Goal: Task Accomplishment & Management: Manage account settings

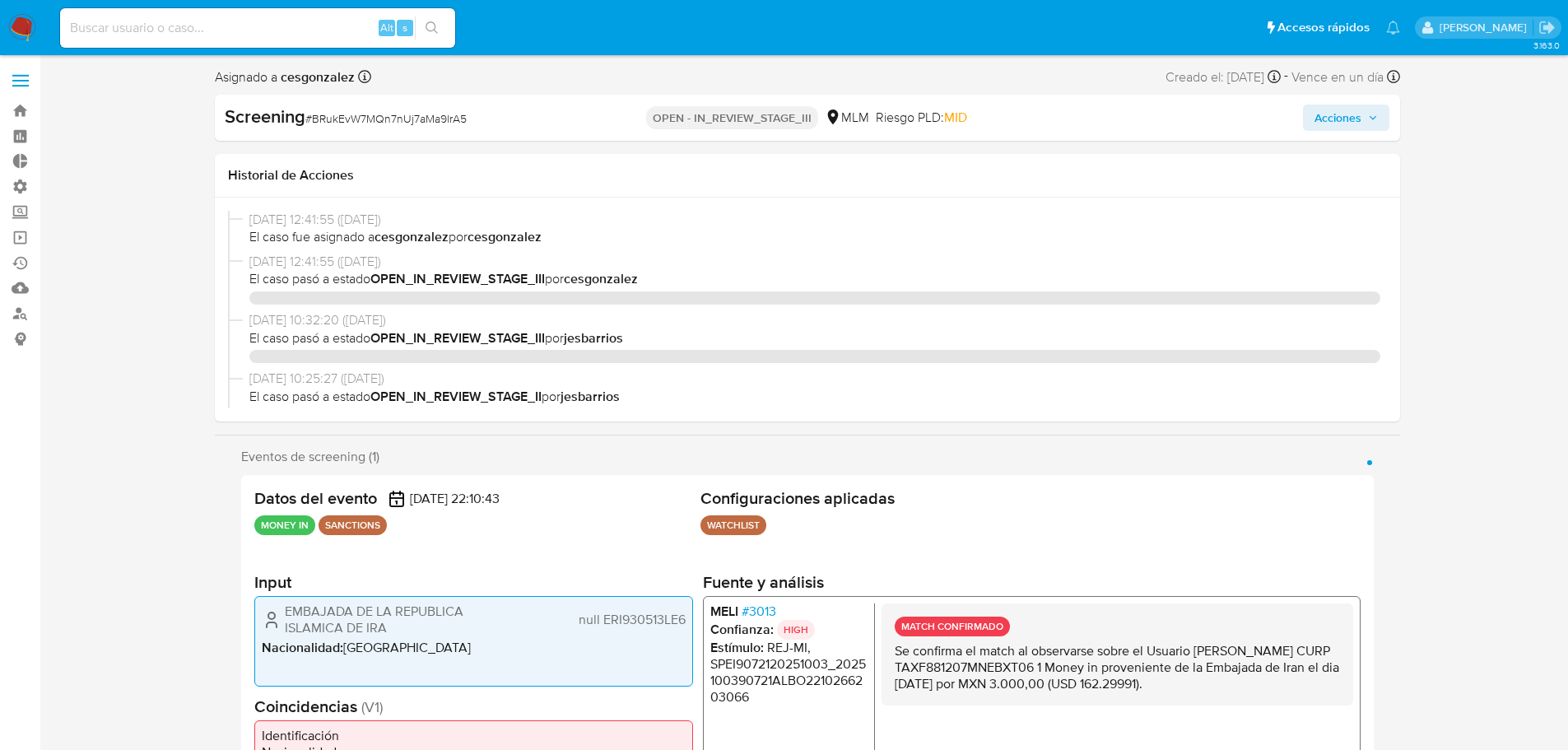
select select "10"
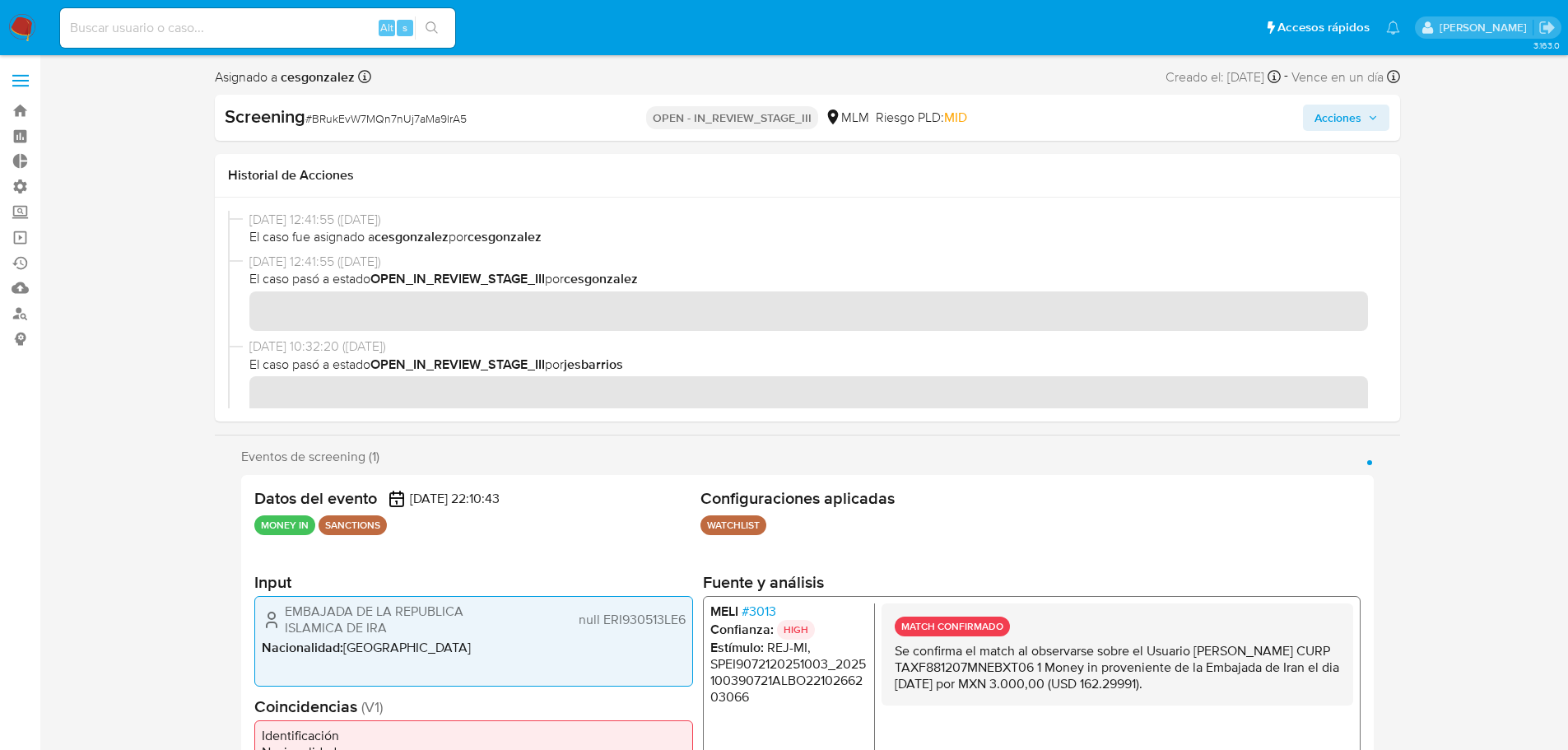
scroll to position [1021, 0]
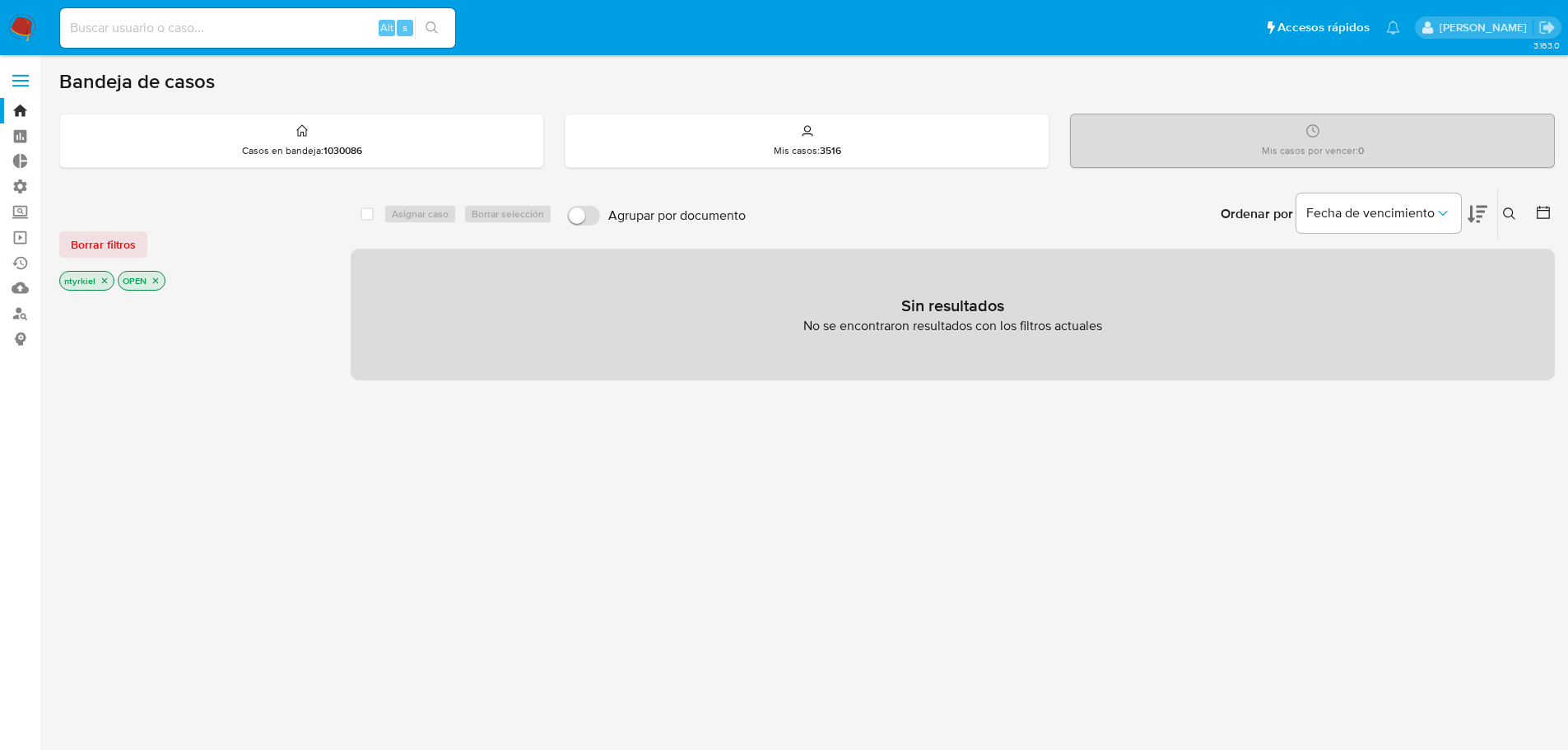
click at [20, 76] on span at bounding box center [21, 75] width 17 height 2
click at [0, 0] on input "checkbox" at bounding box center [0, 0] width 0 height 0
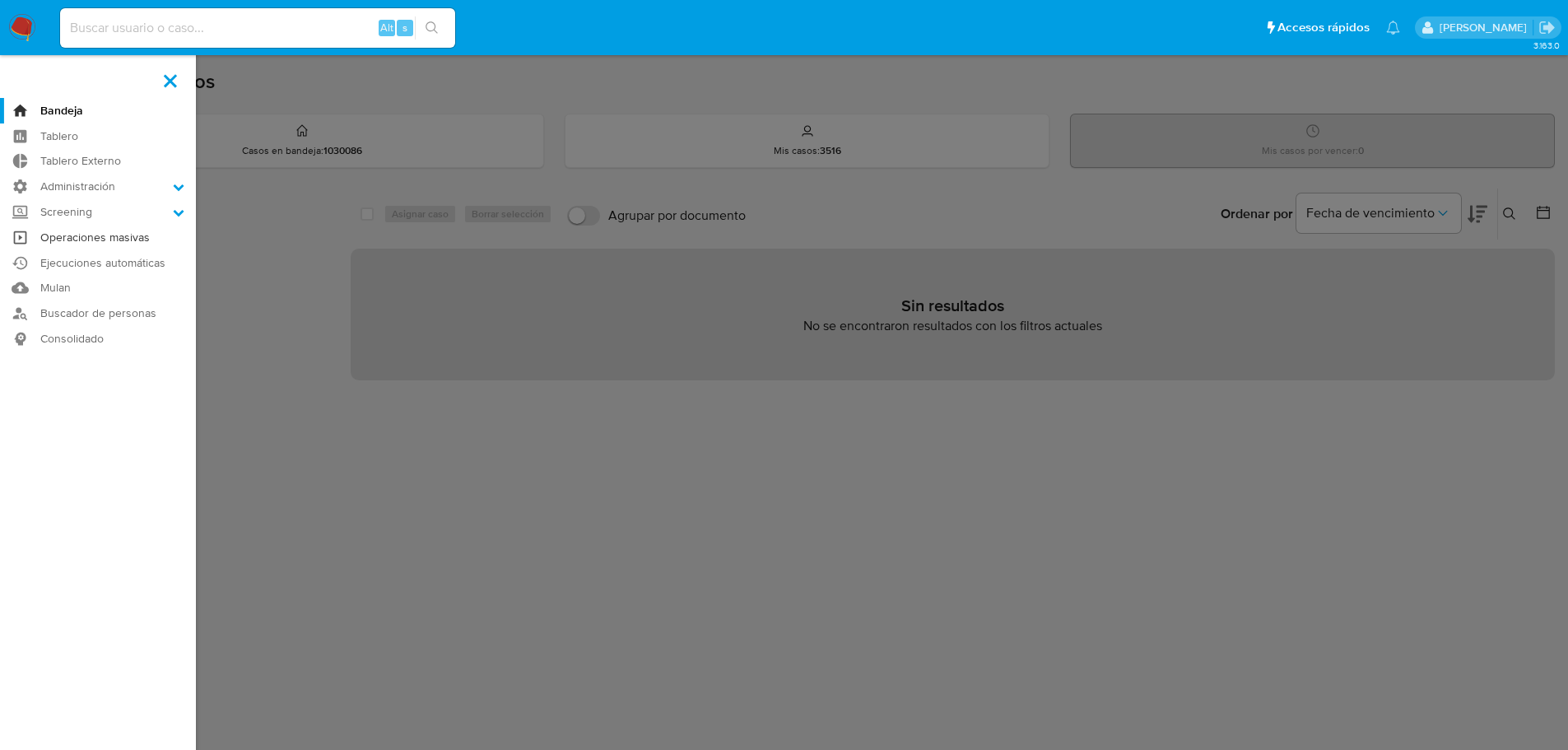
click at [90, 225] on link "Operaciones masivas" at bounding box center [98, 237] width 196 height 26
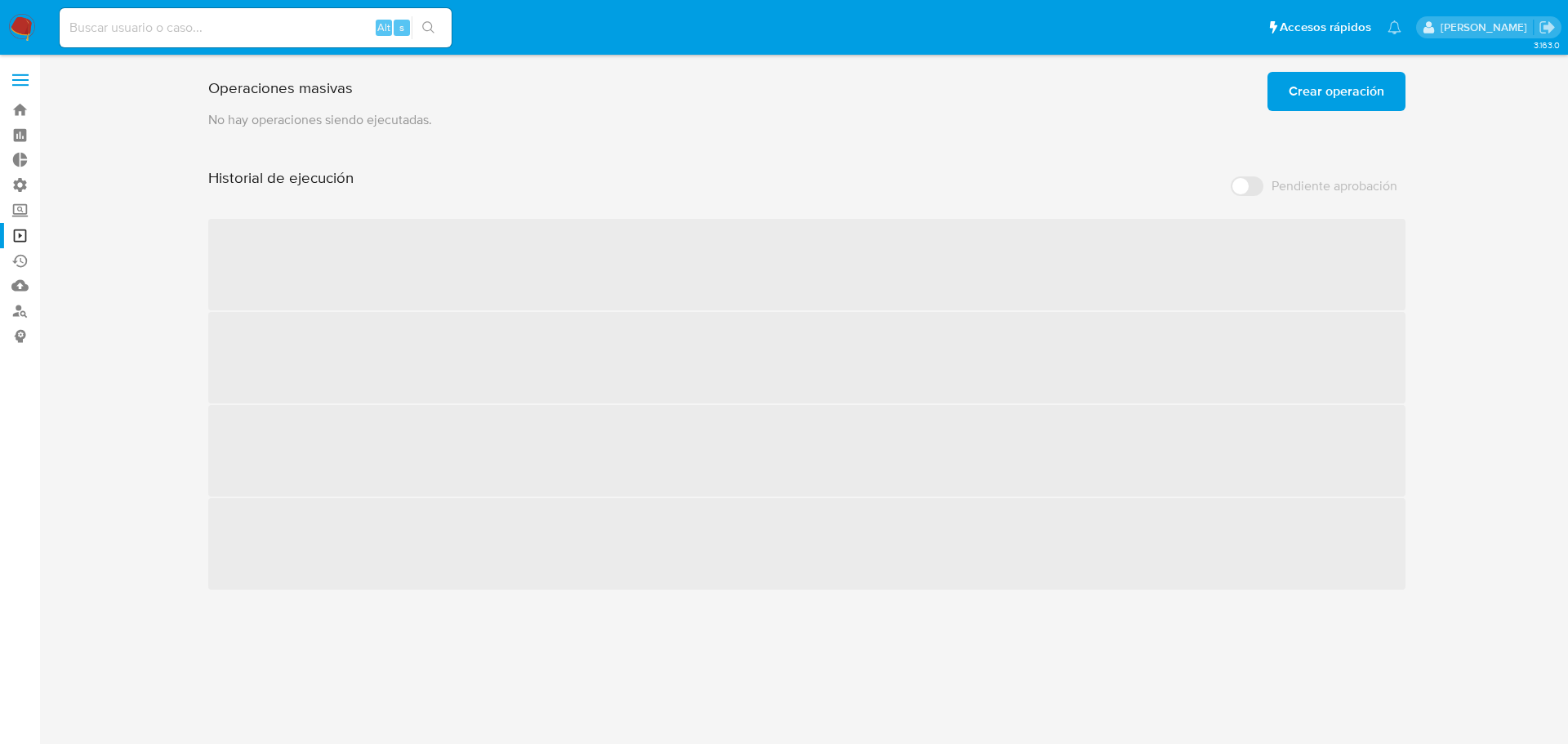
click at [26, 26] on img at bounding box center [22, 28] width 28 height 28
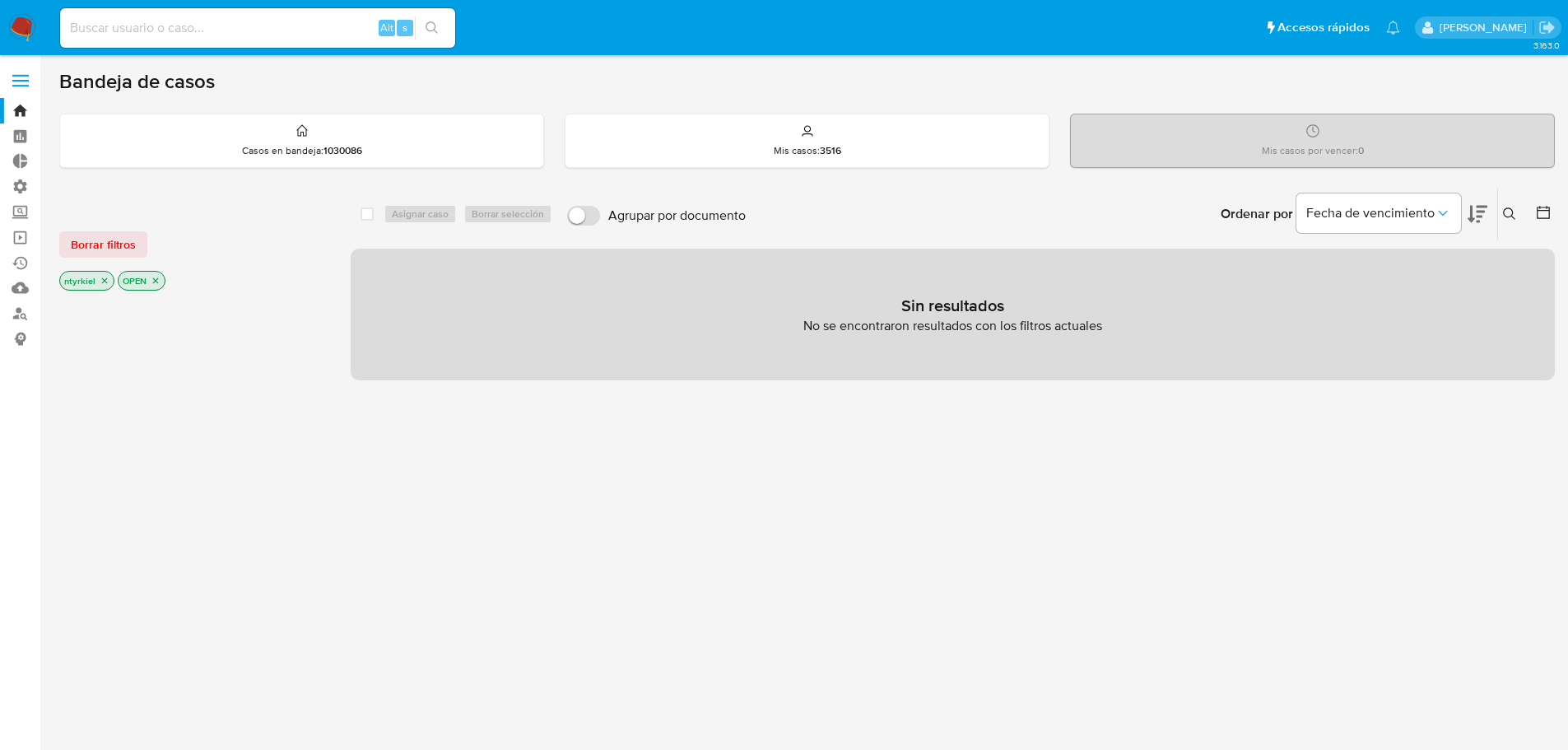
click at [18, 80] on span at bounding box center [21, 81] width 17 height 2
click at [0, 0] on input "checkbox" at bounding box center [0, 0] width 0 height 0
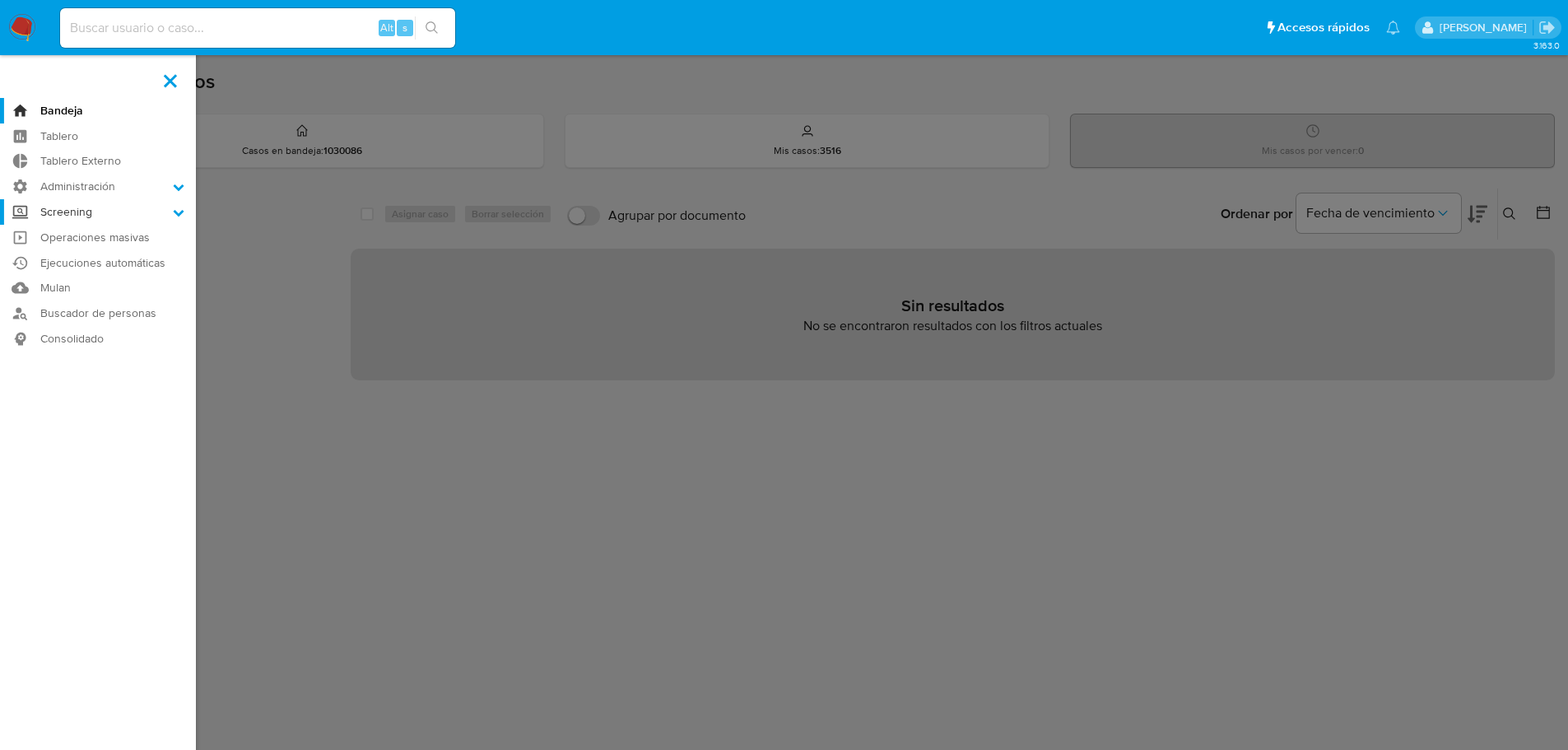
click at [91, 216] on label "Screening" at bounding box center [98, 212] width 196 height 26
click at [0, 0] on input "Screening" at bounding box center [0, 0] width 0 height 0
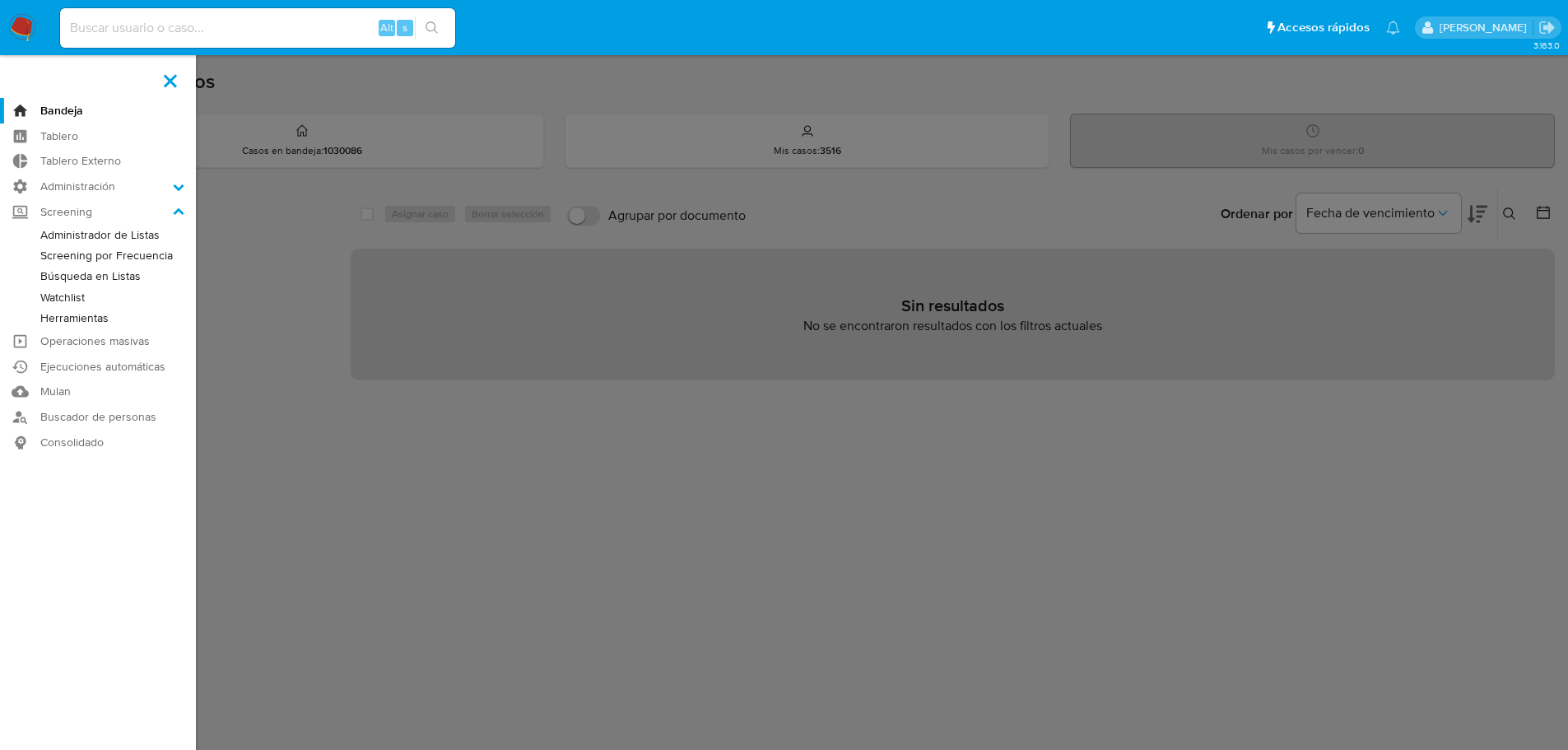
click at [111, 234] on link "Administrador de Listas" at bounding box center [98, 234] width 196 height 21
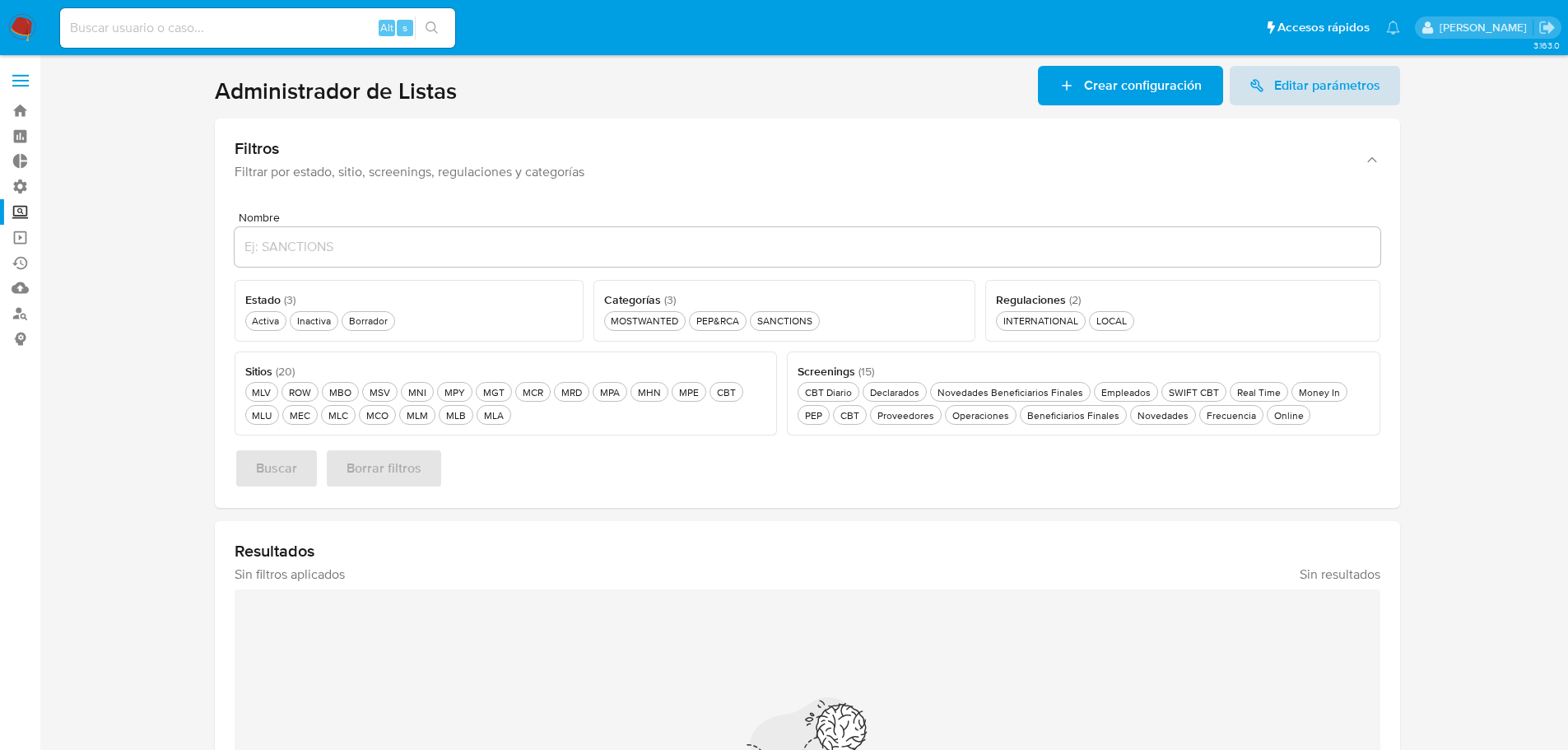
click at [1356, 92] on span "Editar parámetros" at bounding box center [1327, 86] width 106 height 40
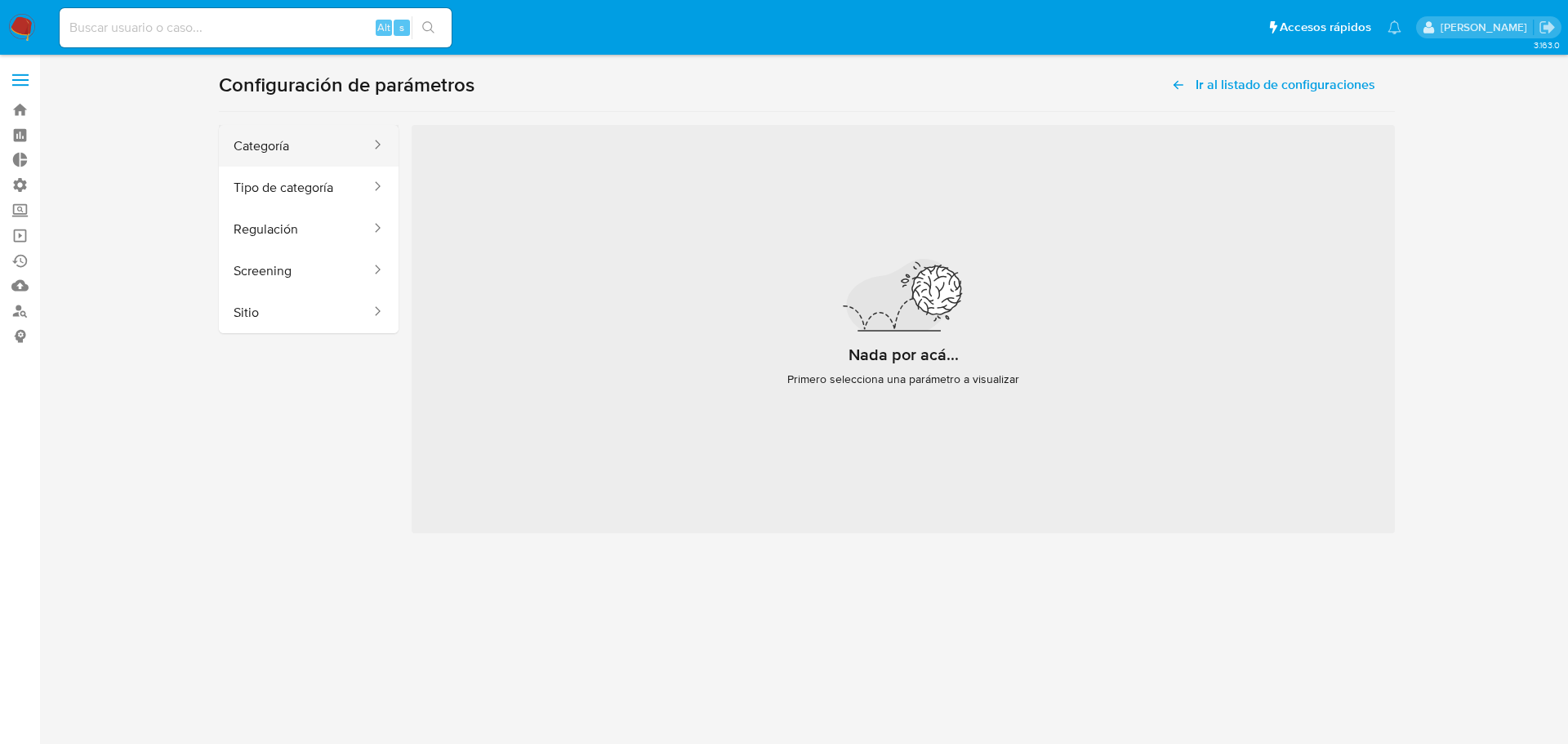
click at [257, 153] on button "Categoría" at bounding box center [295, 146] width 153 height 42
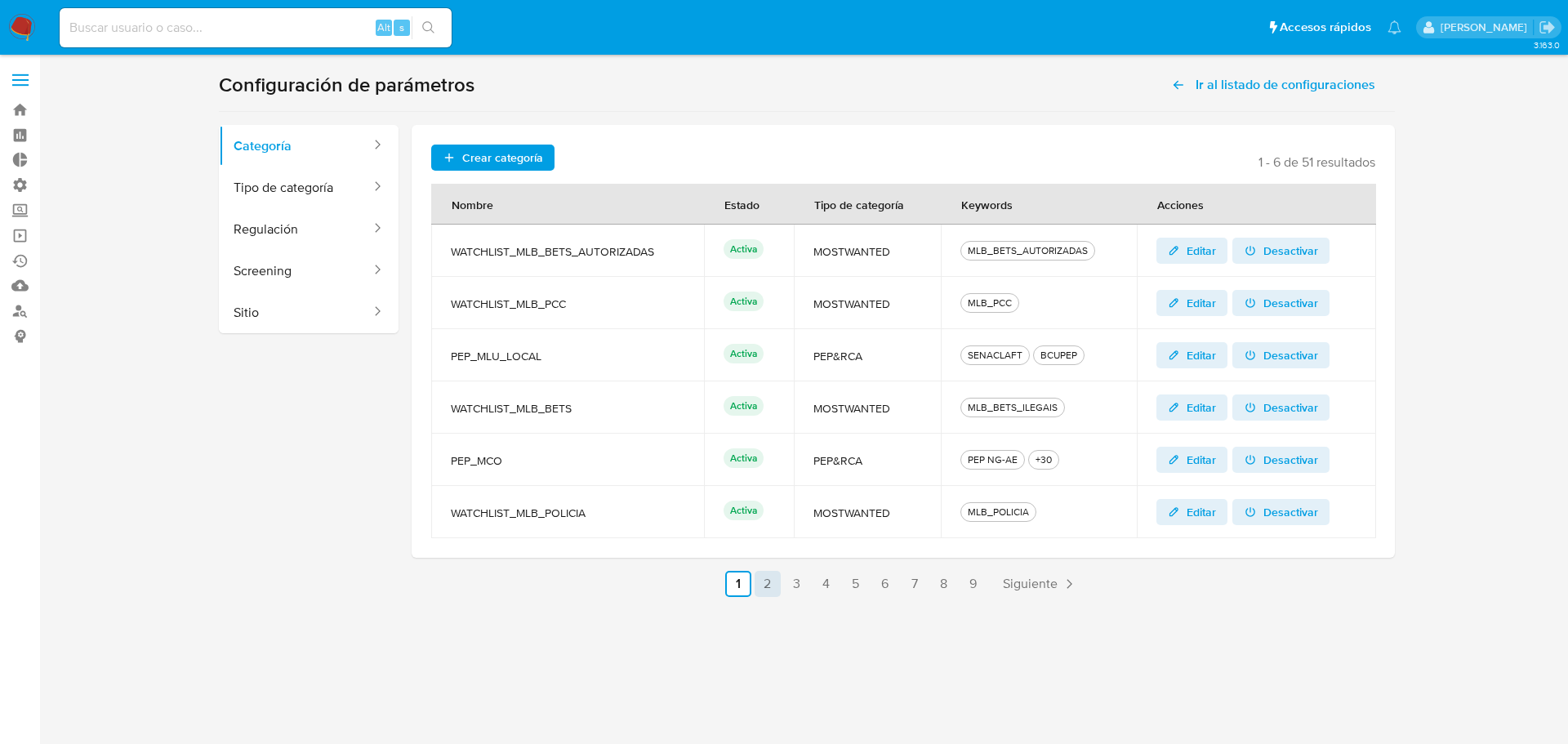
click at [763, 589] on link "2" at bounding box center [768, 584] width 26 height 26
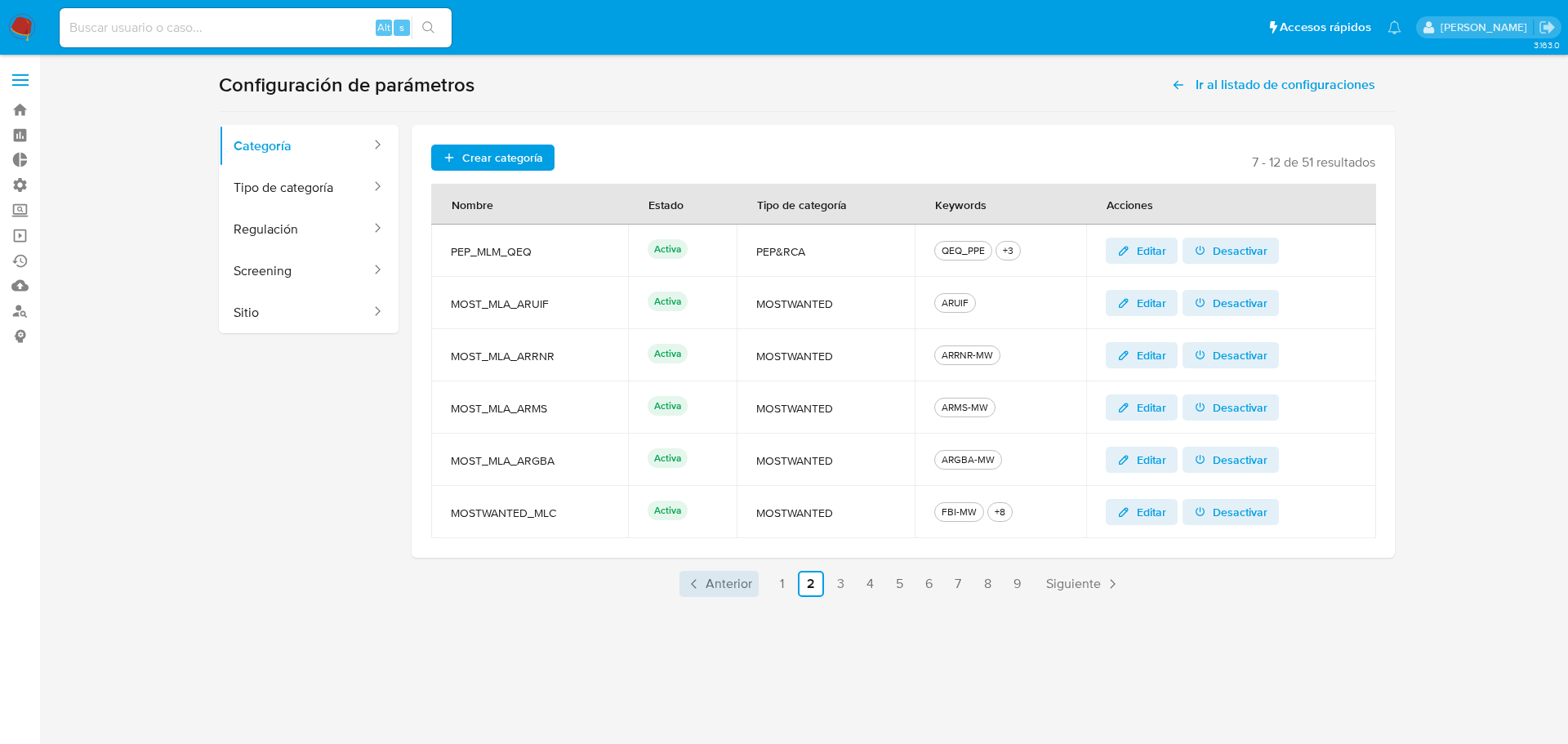
click at [745, 589] on span "Anterior" at bounding box center [729, 584] width 46 height 13
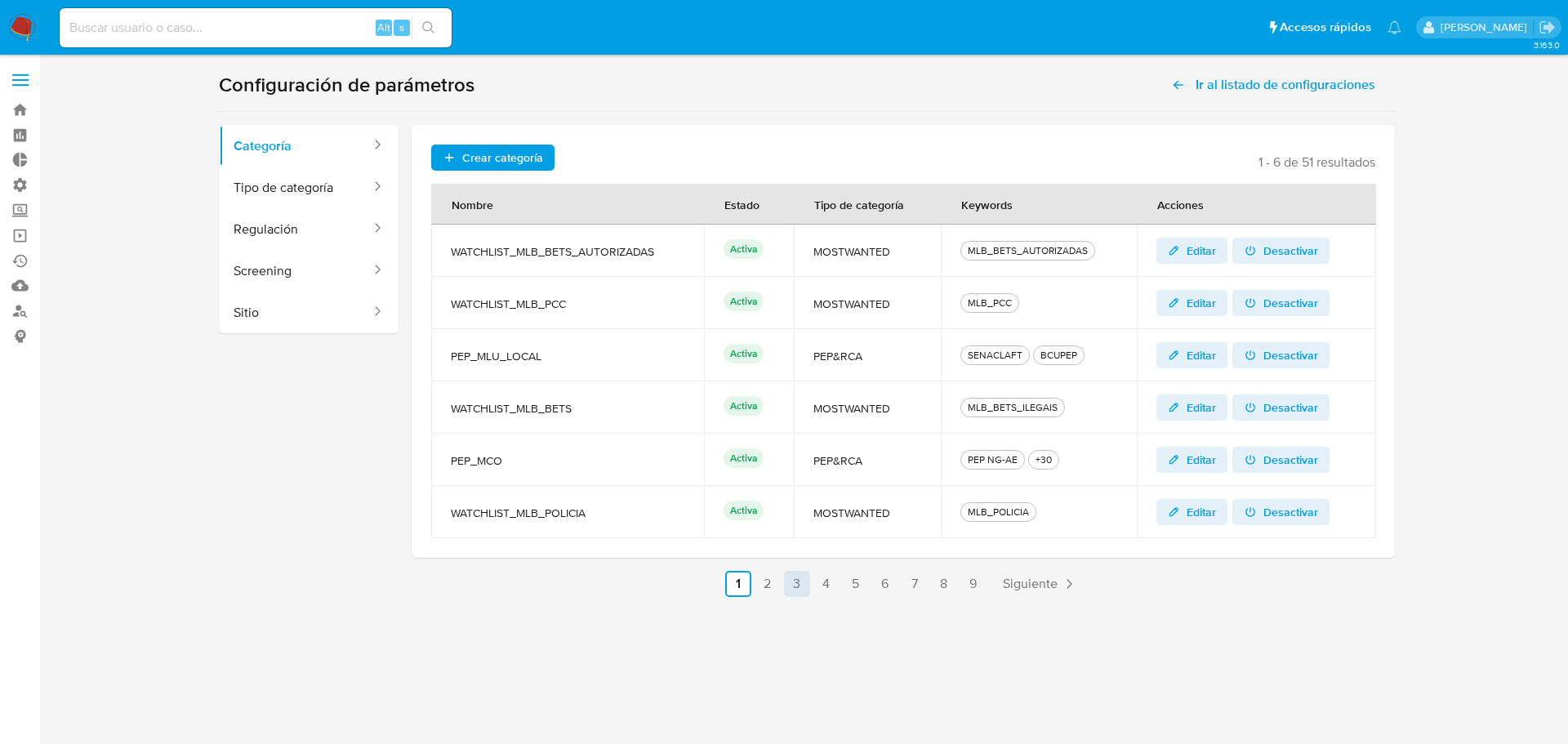
click at [796, 585] on link "3" at bounding box center [797, 584] width 26 height 26
